Goal: Use online tool/utility: Utilize a website feature to perform a specific function

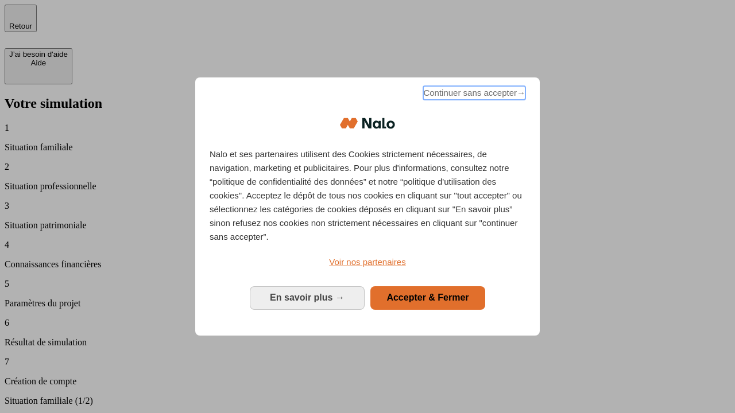
click at [473, 95] on span "Continuer sans accepter →" at bounding box center [474, 93] width 102 height 14
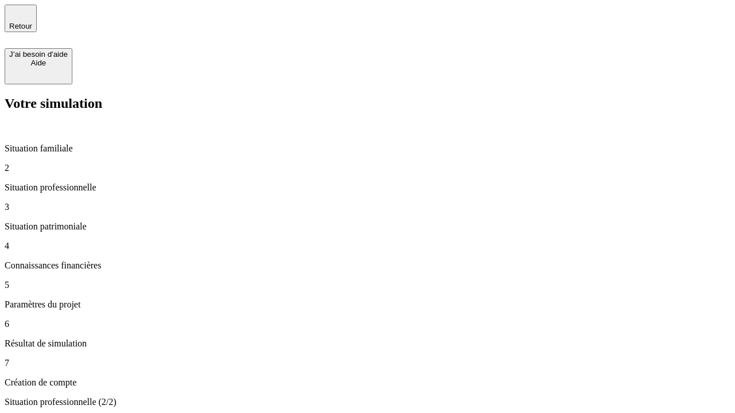
type input "30 000"
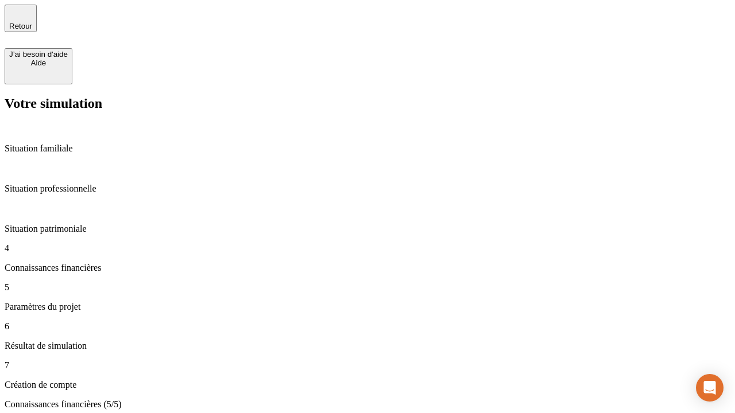
type input "25"
type input "64"
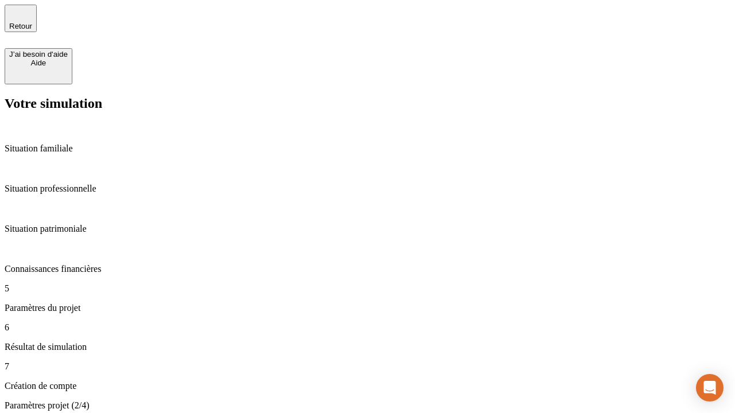
type input "1 000"
type input "640"
